Goal: Browse casually: Explore the website without a specific task or goal

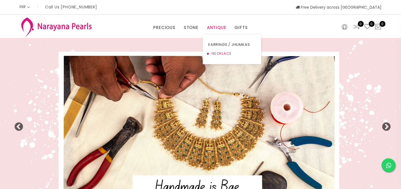
click at [210, 55] on link "NECKLACE" at bounding box center [231, 53] width 47 height 9
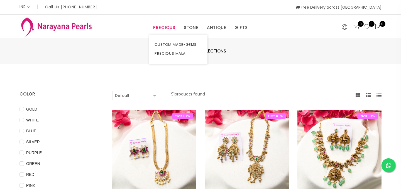
click at [170, 27] on link "PRECIOUS" at bounding box center [164, 27] width 22 height 8
click at [170, 53] on link "PRECIOUS MALA" at bounding box center [178, 53] width 47 height 9
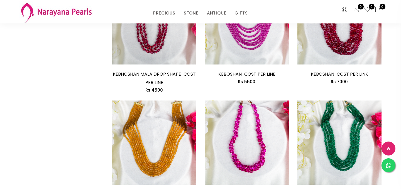
scroll to position [804, 0]
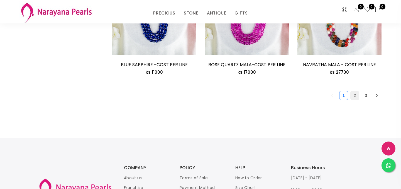
click at [356, 94] on link "2" at bounding box center [355, 95] width 8 height 8
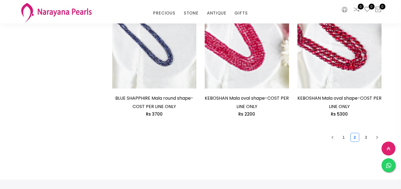
scroll to position [872, 0]
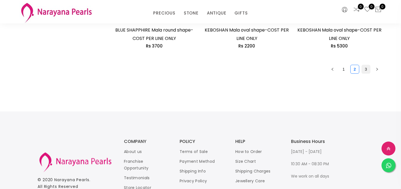
click at [368, 69] on link "3" at bounding box center [366, 69] width 8 height 8
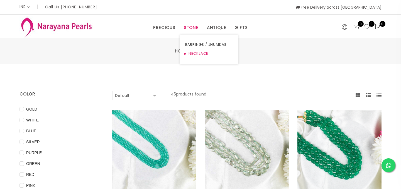
click at [197, 54] on link "NECKLACE" at bounding box center [208, 53] width 47 height 9
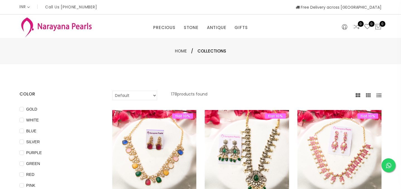
click at [72, 29] on img at bounding box center [57, 27] width 74 height 22
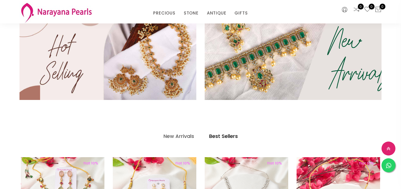
scroll to position [187, 0]
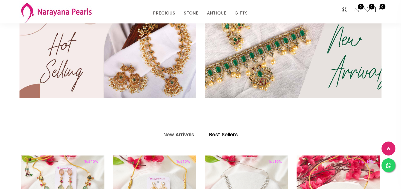
click at [341, 51] on img at bounding box center [293, 56] width 212 height 102
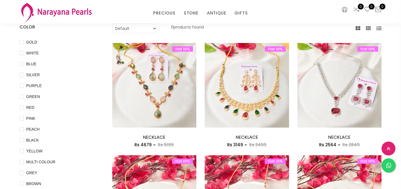
scroll to position [45, 0]
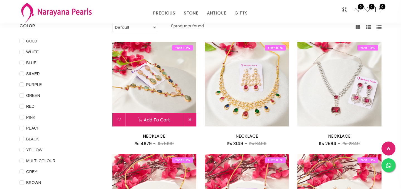
click at [168, 77] on img at bounding box center [154, 84] width 84 height 84
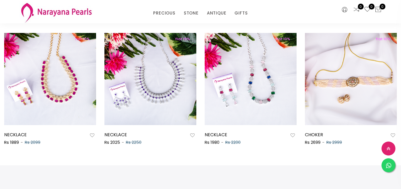
scroll to position [318, 0]
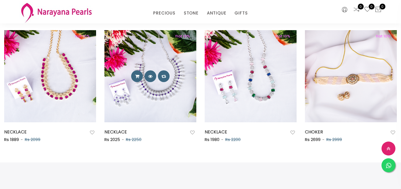
click at [145, 91] on img at bounding box center [151, 76] width 92 height 92
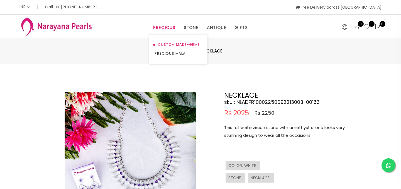
click at [171, 46] on link "CUSTOM MADE-GEMS" at bounding box center [178, 44] width 47 height 9
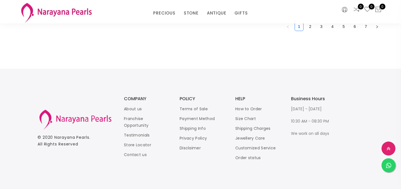
scroll to position [732, 0]
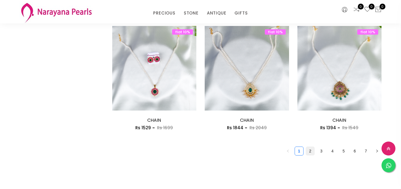
click at [311, 153] on link "2" at bounding box center [310, 151] width 8 height 8
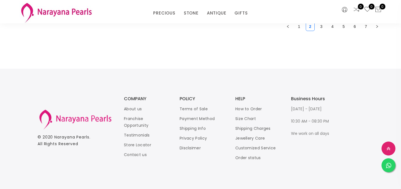
scroll to position [745, 0]
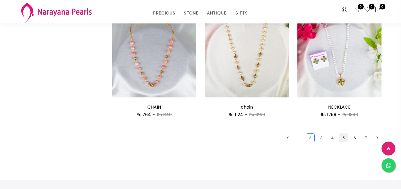
click at [347, 141] on link "5" at bounding box center [344, 138] width 8 height 8
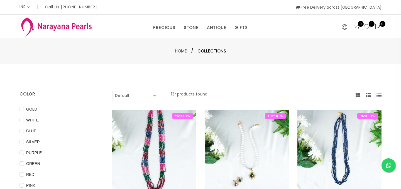
click at [130, 91] on select "Default Price - High to Low Price - Low to High" at bounding box center [134, 95] width 45 height 9
select select "priceHighToLow"
